Goal: Task Accomplishment & Management: Use online tool/utility

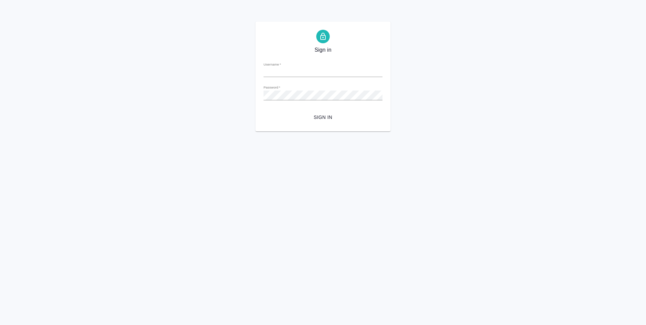
type input "d.ovechkina@awatera.com"
click at [326, 120] on span "Sign in" at bounding box center [323, 117] width 108 height 8
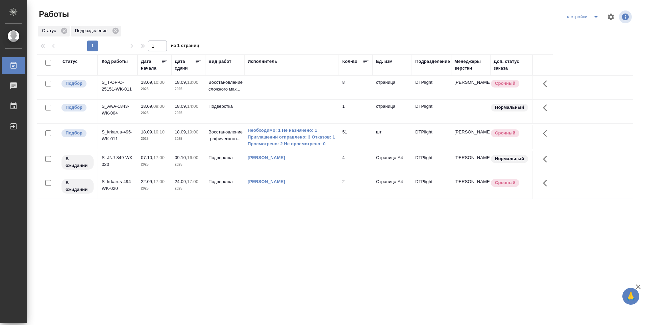
click at [198, 114] on p "2025" at bounding box center [188, 113] width 27 height 7
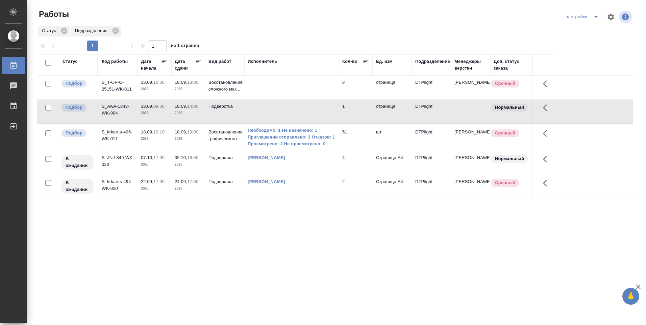
click at [198, 114] on p "2025" at bounding box center [188, 113] width 27 height 7
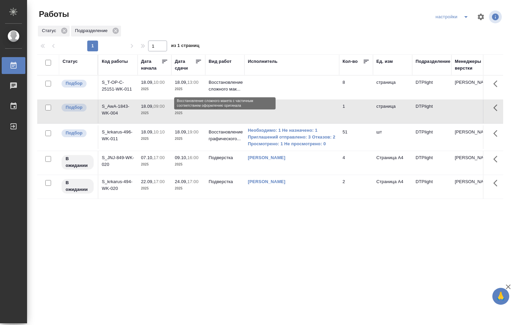
click at [233, 83] on p "Восстановление сложного мак..." at bounding box center [224, 86] width 32 height 14
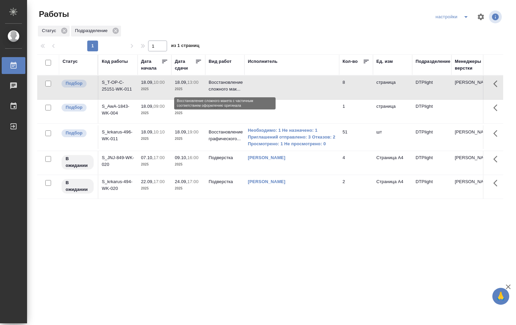
click at [230, 84] on p "Восстановление сложного мак..." at bounding box center [224, 86] width 32 height 14
click at [230, 85] on p "Восстановление сложного мак..." at bounding box center [224, 86] width 32 height 14
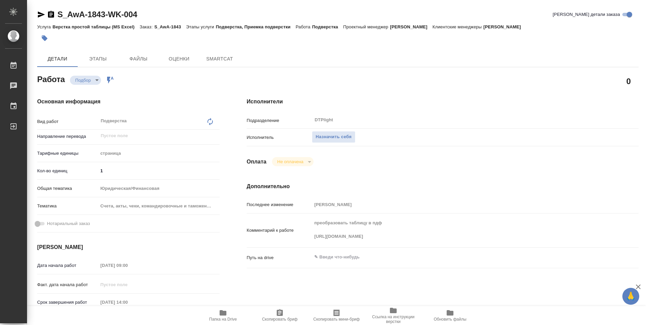
type textarea "x"
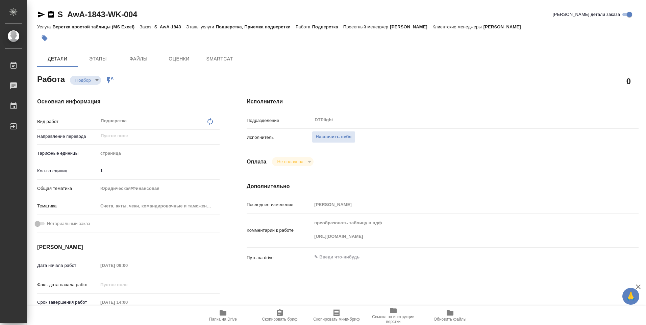
type textarea "x"
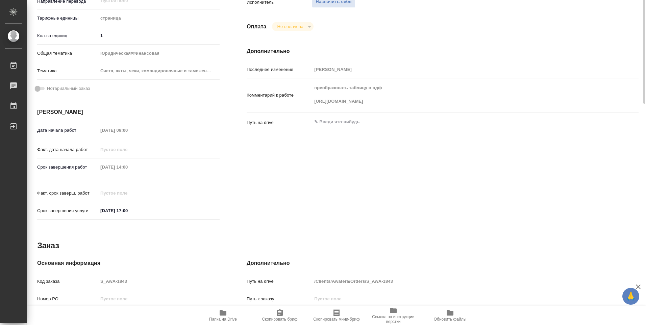
type textarea "x"
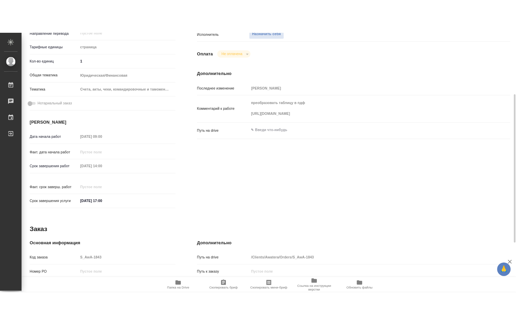
scroll to position [169, 0]
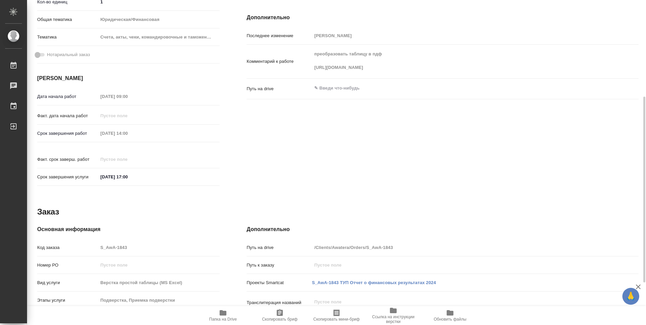
type textarea "x"
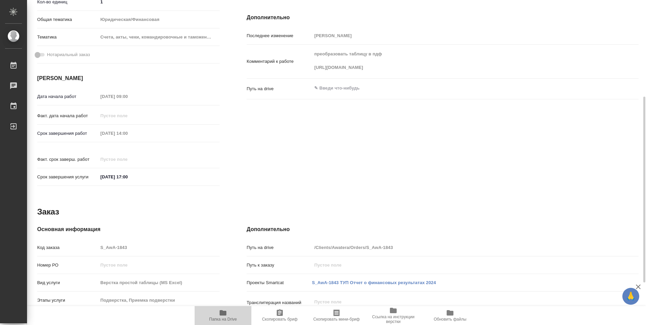
click at [228, 318] on span "Папка на Drive" at bounding box center [223, 319] width 28 height 5
type textarea "x"
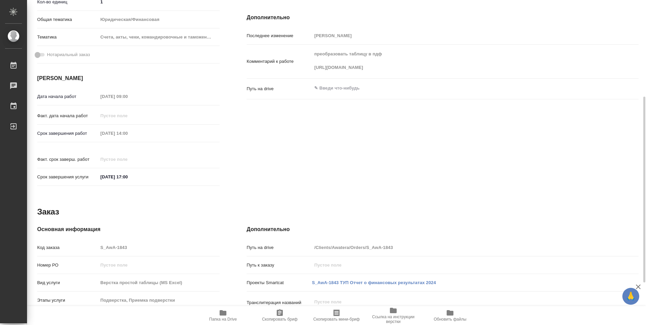
type textarea "x"
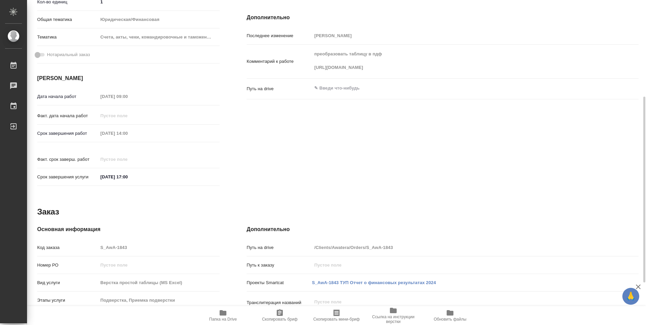
type textarea "x"
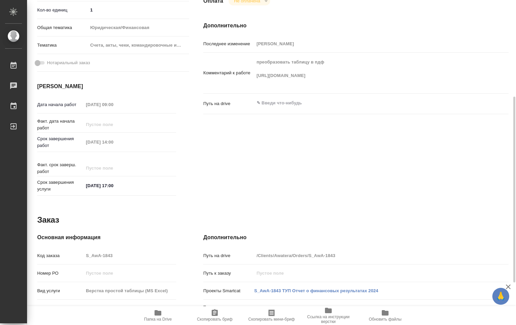
type textarea "x"
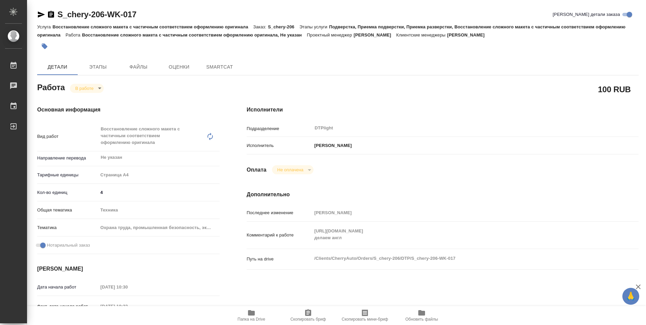
type textarea "x"
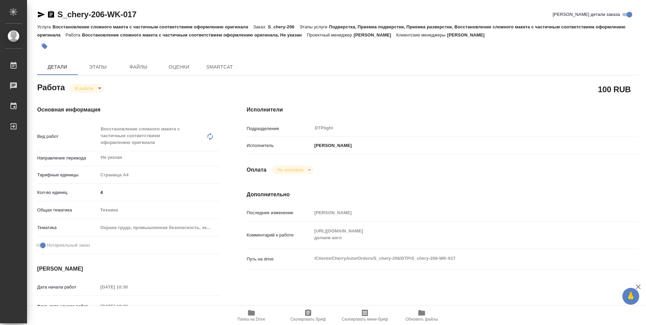
type textarea "x"
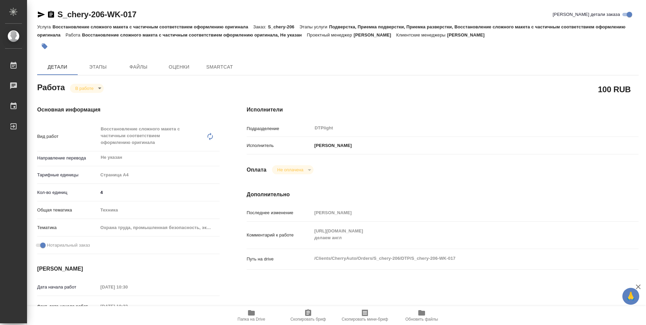
type textarea "x"
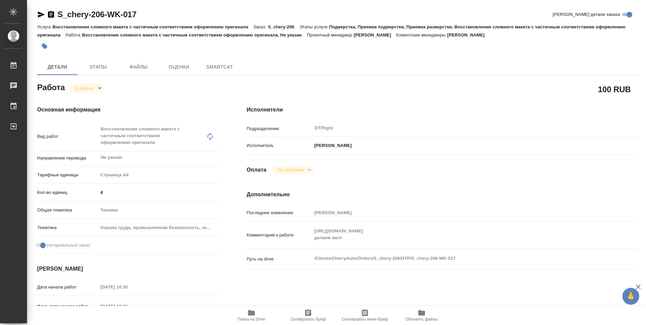
type textarea "x"
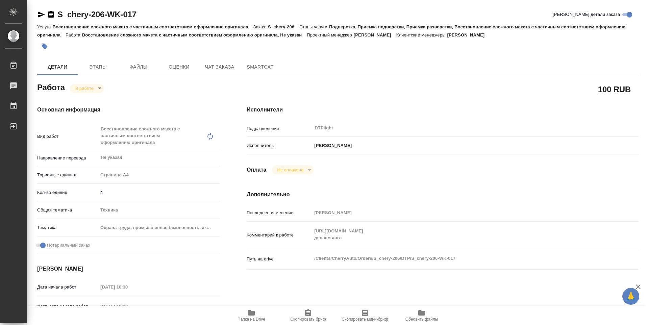
type textarea "x"
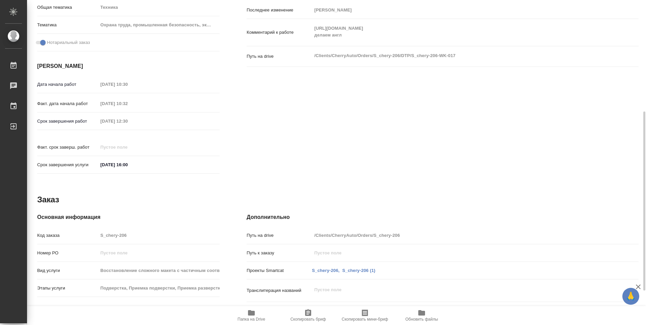
type textarea "x"
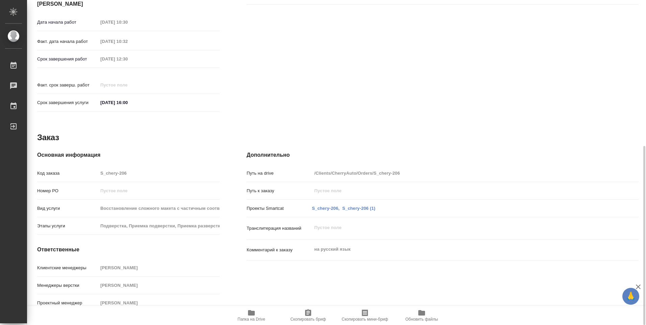
scroll to position [164, 0]
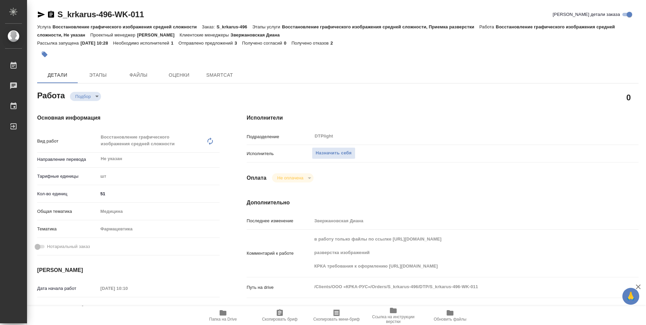
type textarea "x"
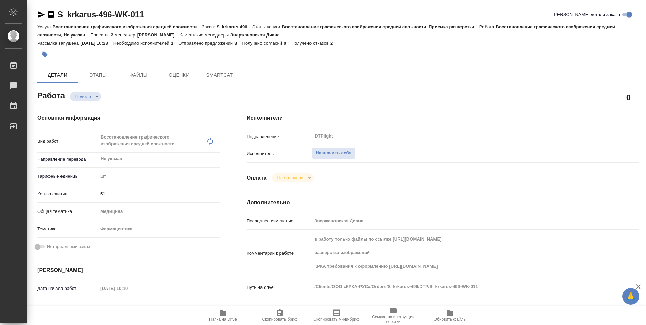
type textarea "x"
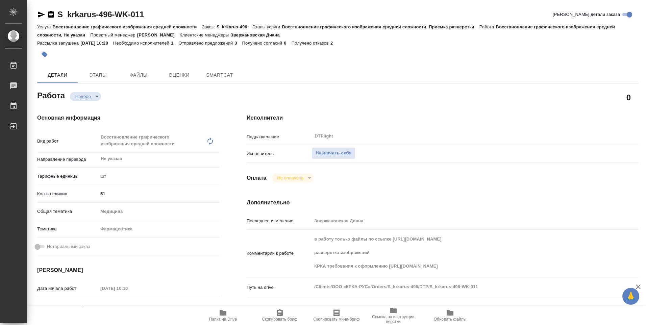
type textarea "x"
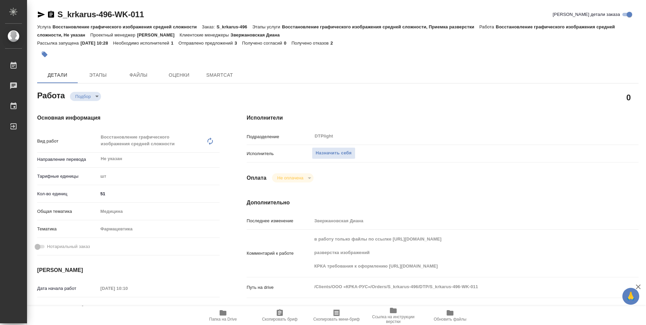
type textarea "x"
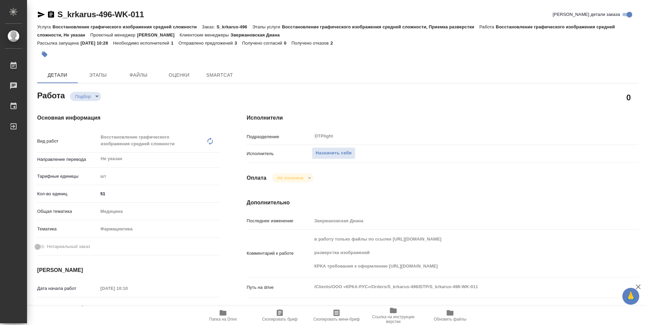
type textarea "x"
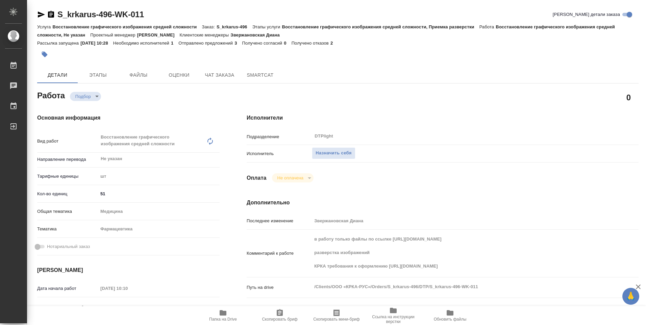
type textarea "x"
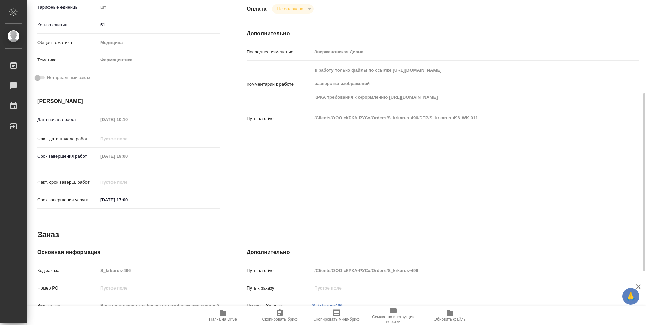
type textarea "x"
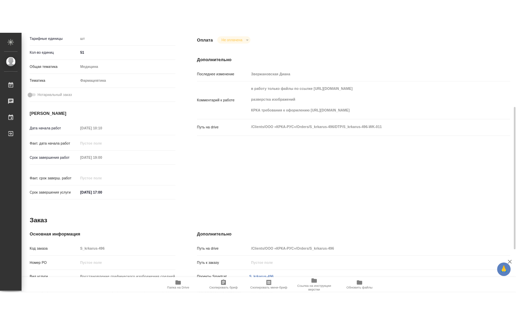
scroll to position [266, 0]
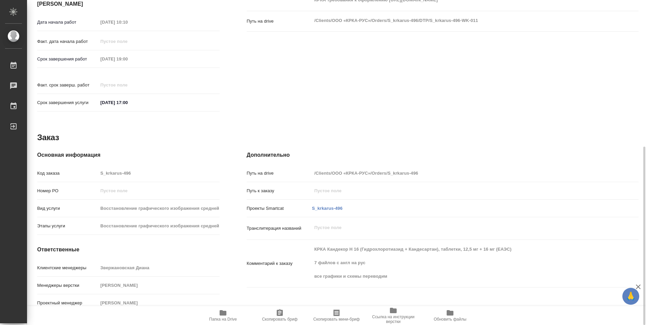
click at [227, 319] on span "Папка на Drive" at bounding box center [223, 319] width 28 height 5
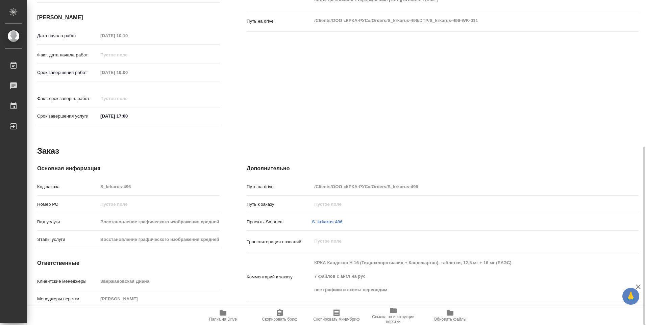
type textarea "x"
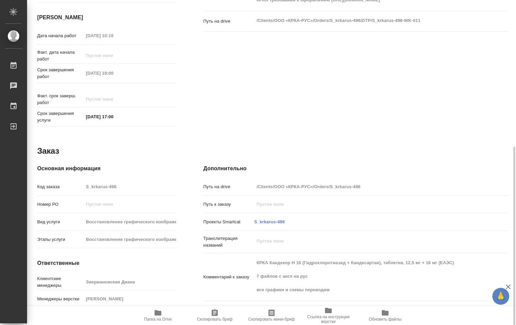
type textarea "x"
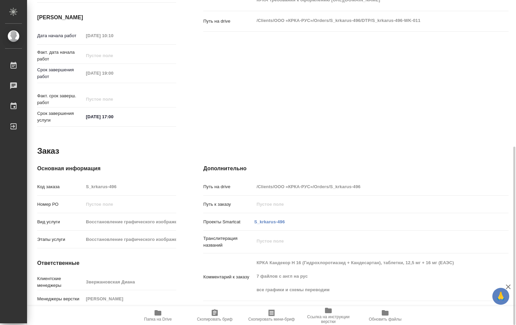
scroll to position [131, 0]
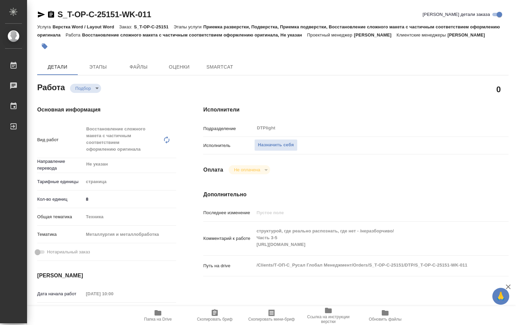
type textarea "x"
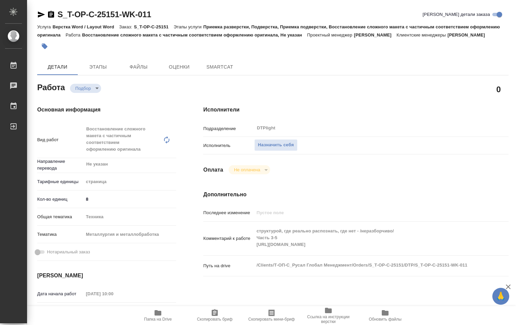
type textarea "x"
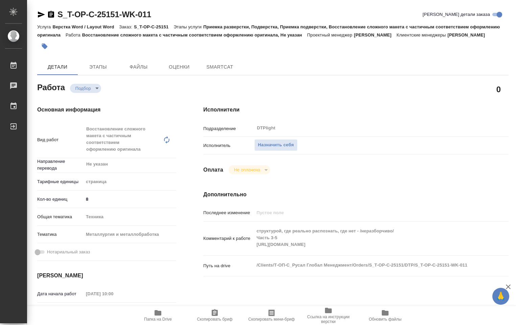
type textarea "x"
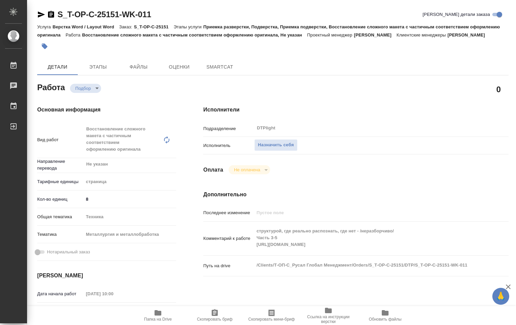
type textarea "x"
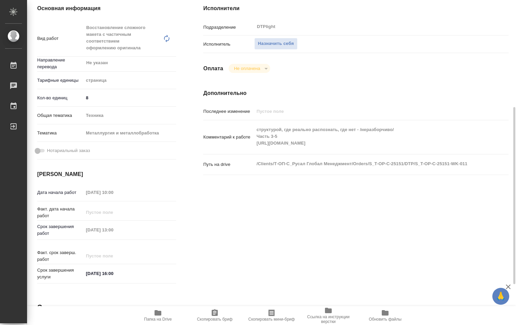
type textarea "x"
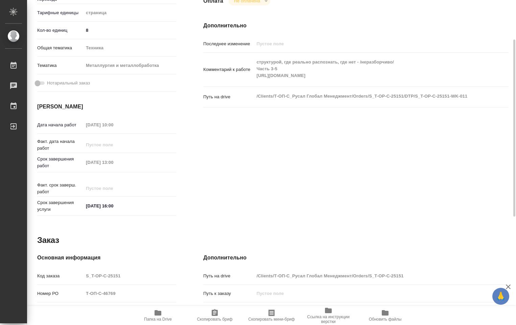
scroll to position [203, 0]
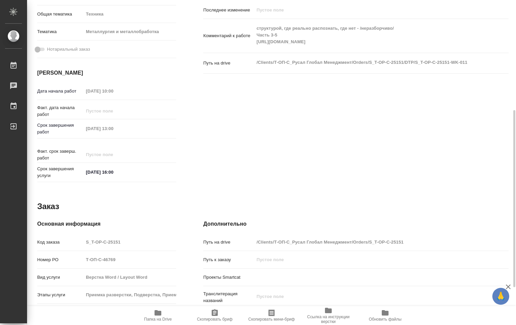
type textarea "x"
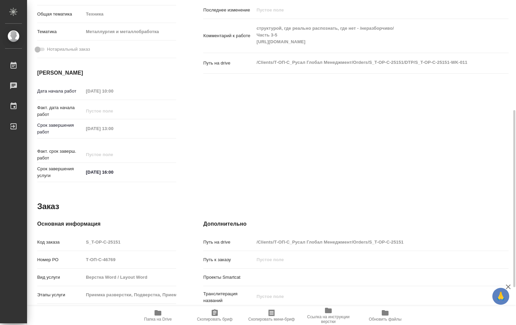
scroll to position [270, 0]
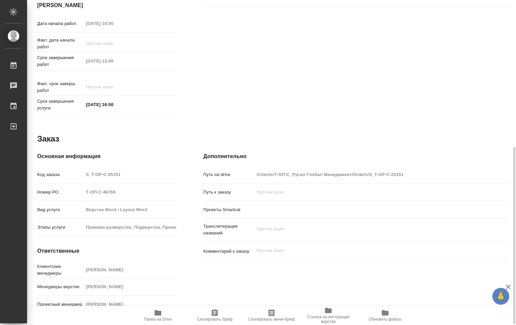
click at [163, 315] on span "Папка на Drive" at bounding box center [157, 315] width 49 height 13
type textarea "x"
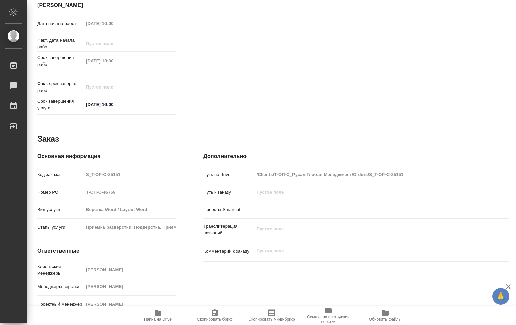
type textarea "x"
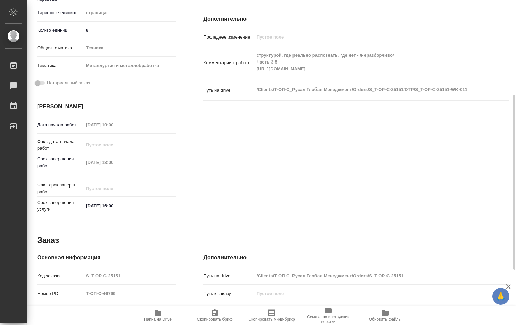
scroll to position [7, 0]
